Goal: Task Accomplishment & Management: Manage account settings

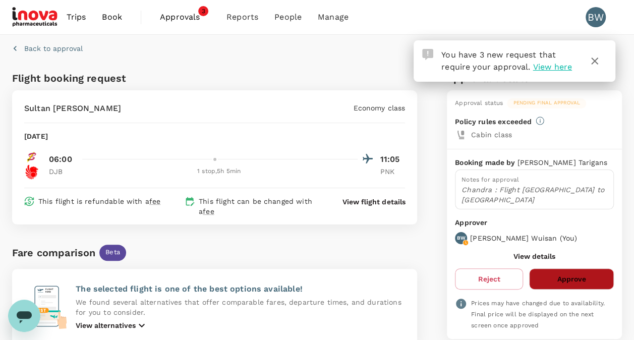
click at [579, 269] on button "Approve" at bounding box center [571, 279] width 85 height 21
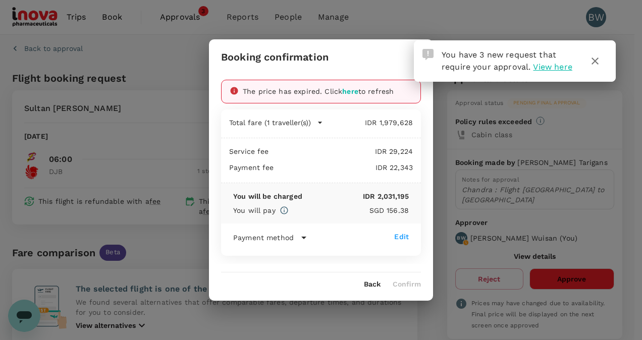
click at [348, 90] on span "here" at bounding box center [350, 91] width 16 height 8
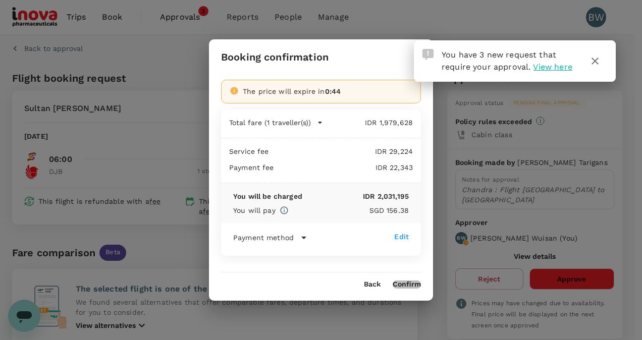
click at [406, 287] on button "Confirm" at bounding box center [407, 285] width 28 height 8
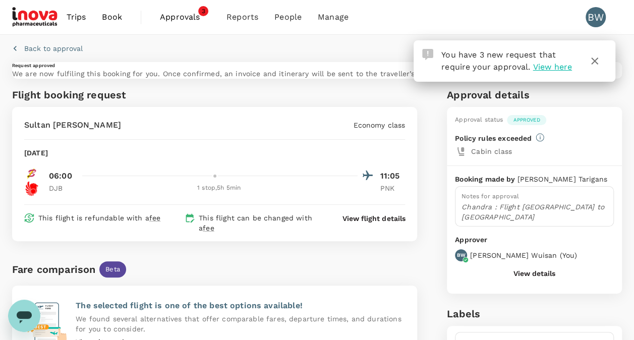
click at [558, 66] on span "View here" at bounding box center [552, 67] width 39 height 10
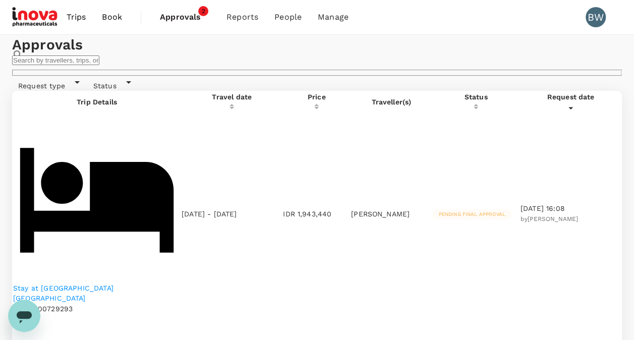
click at [50, 283] on p "Stay at [GEOGRAPHIC_DATA] [GEOGRAPHIC_DATA]" at bounding box center [97, 293] width 168 height 20
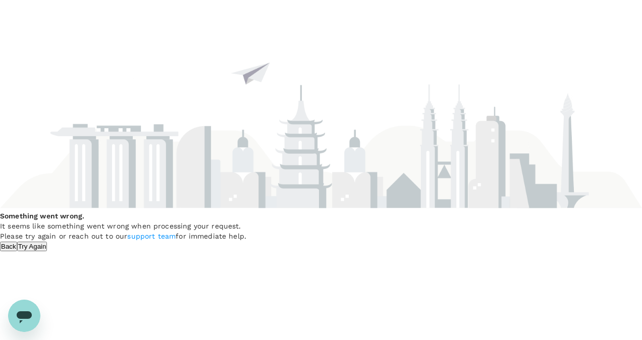
click at [47, 251] on button "Try Again" at bounding box center [32, 247] width 30 height 10
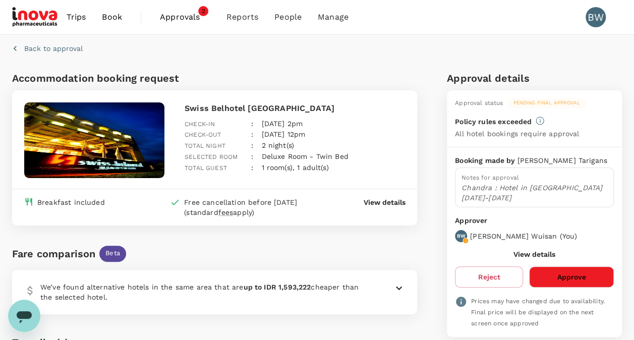
click at [572, 269] on button "Approve" at bounding box center [571, 276] width 85 height 21
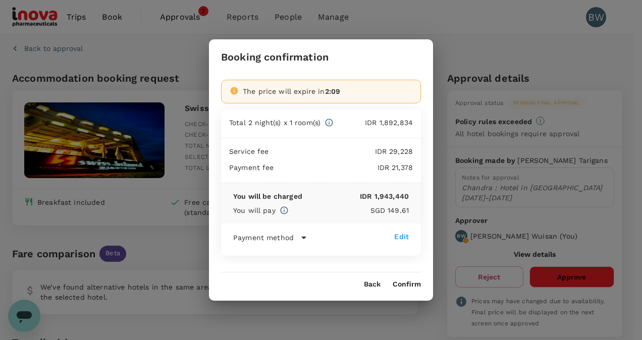
click at [409, 286] on button "Confirm" at bounding box center [407, 285] width 28 height 8
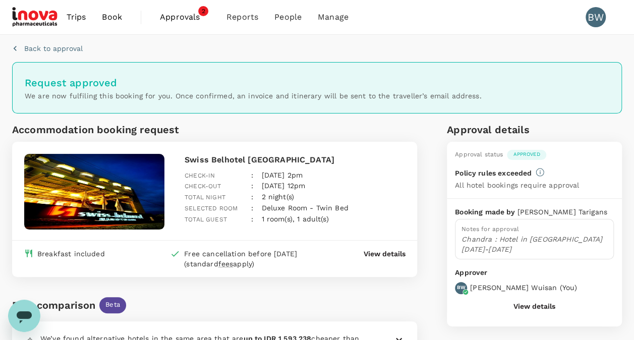
click at [183, 17] on span "Approvals" at bounding box center [185, 17] width 50 height 12
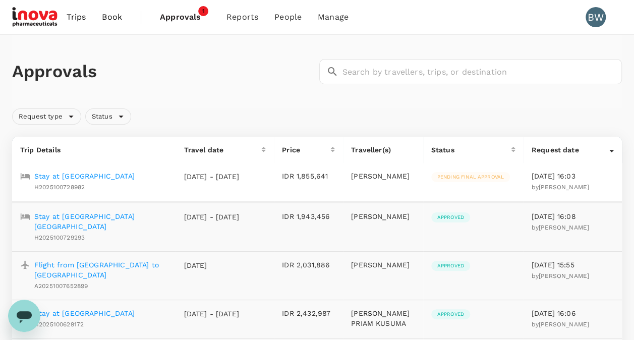
click at [96, 174] on p "Stay at [GEOGRAPHIC_DATA]" at bounding box center [84, 176] width 100 height 10
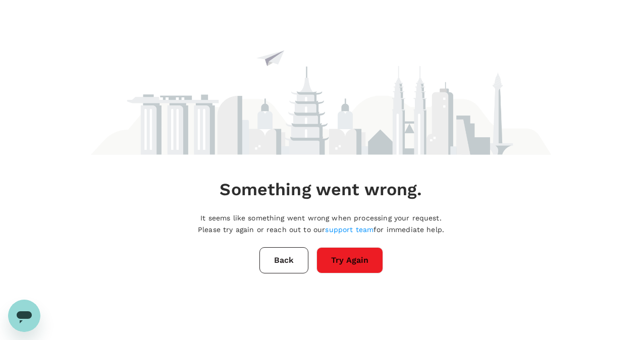
click at [349, 267] on button "Try Again" at bounding box center [349, 260] width 67 height 26
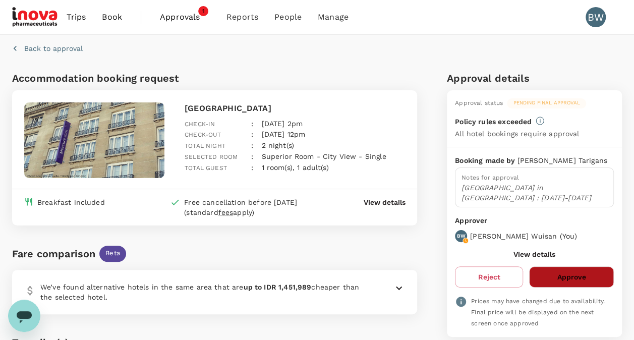
click at [589, 280] on button "Approve" at bounding box center [571, 276] width 85 height 21
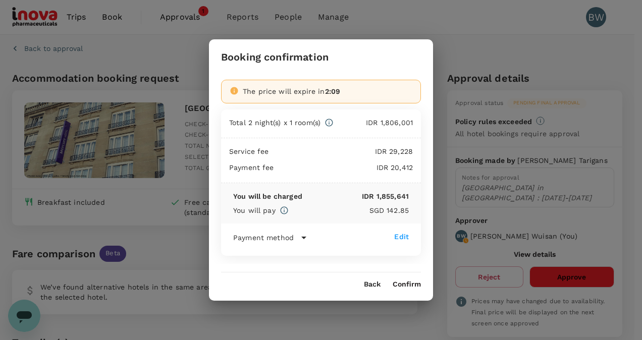
click at [410, 281] on button "Confirm" at bounding box center [407, 285] width 28 height 8
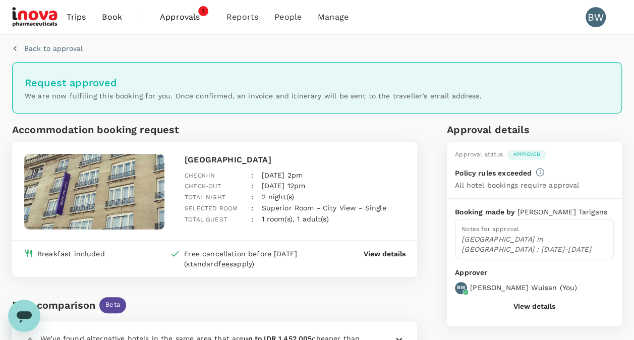
click at [195, 17] on span "Approvals" at bounding box center [185, 17] width 50 height 12
